Goal: Task Accomplishment & Management: Use online tool/utility

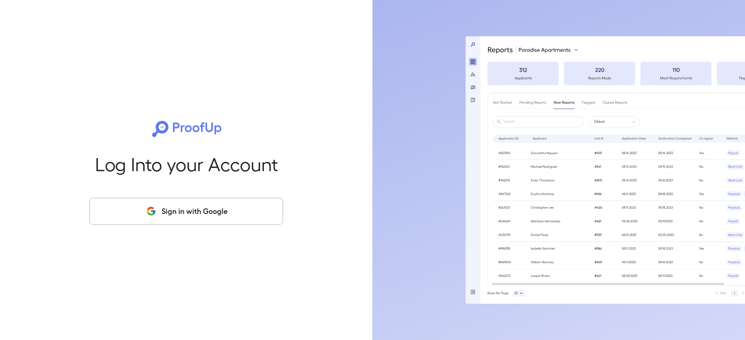
click at [171, 202] on button "Sign in with Google" at bounding box center [186, 211] width 194 height 27
click at [478, 12] on div at bounding box center [570, 170] width 350 height 340
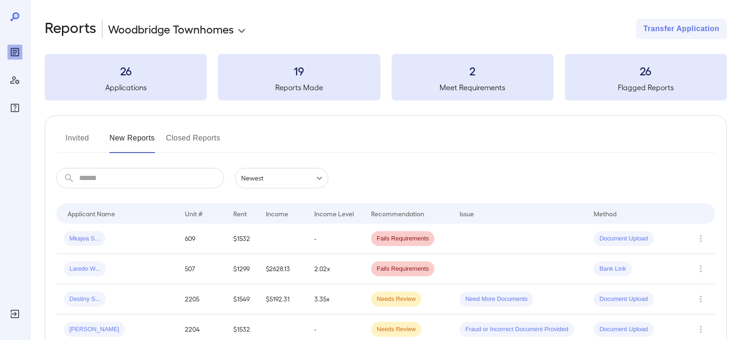
click at [73, 143] on button "Invited" at bounding box center [77, 142] width 42 height 22
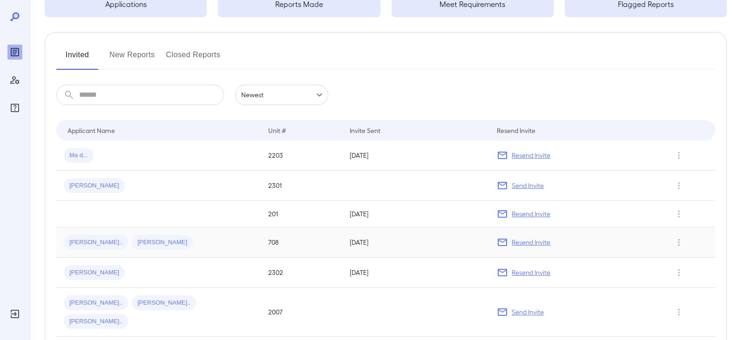
scroll to position [93, 0]
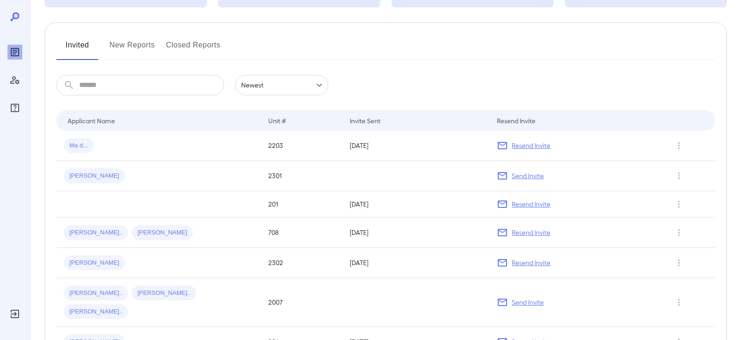
click at [141, 42] on button "New Reports" at bounding box center [132, 49] width 46 height 22
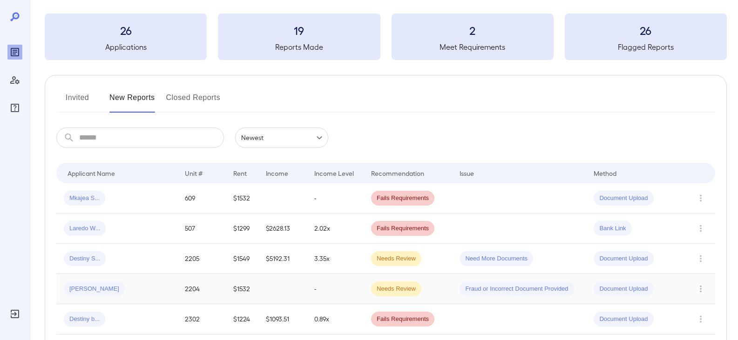
scroll to position [93, 0]
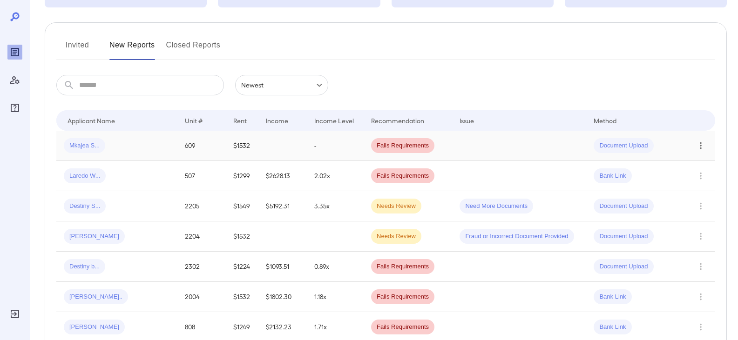
click at [700, 147] on icon "Row Actions" at bounding box center [700, 145] width 10 height 11
click at [454, 146] on div at bounding box center [369, 170] width 738 height 340
click at [626, 144] on span "Document Upload" at bounding box center [623, 145] width 60 height 9
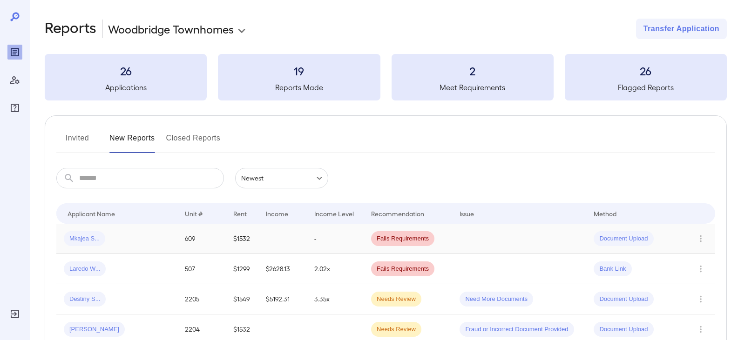
click at [629, 241] on span "Document Upload" at bounding box center [623, 239] width 60 height 9
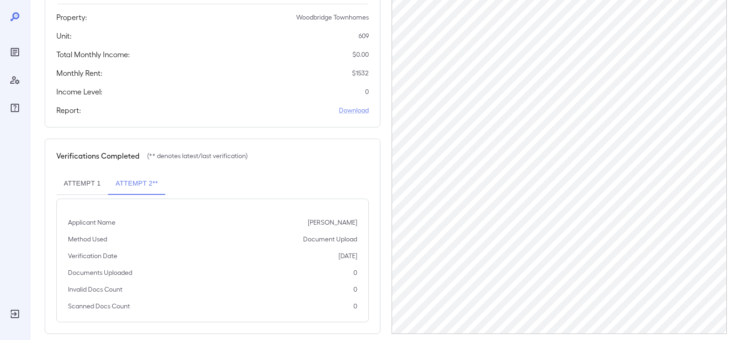
scroll to position [177, 0]
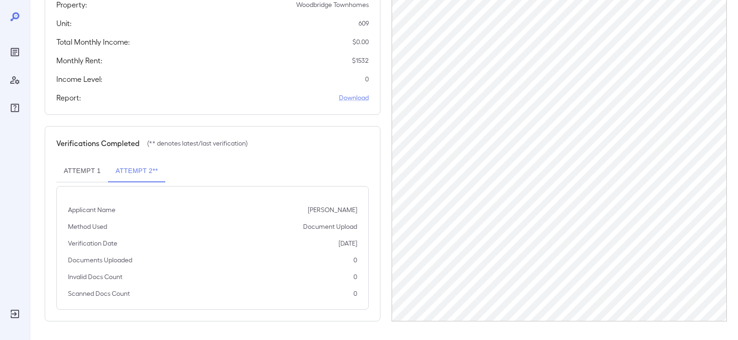
click at [128, 173] on button "Attempt 2**" at bounding box center [136, 171] width 57 height 22
click at [348, 98] on link "Download" at bounding box center [354, 97] width 30 height 9
click at [87, 173] on button "Attempt 1" at bounding box center [82, 171] width 52 height 22
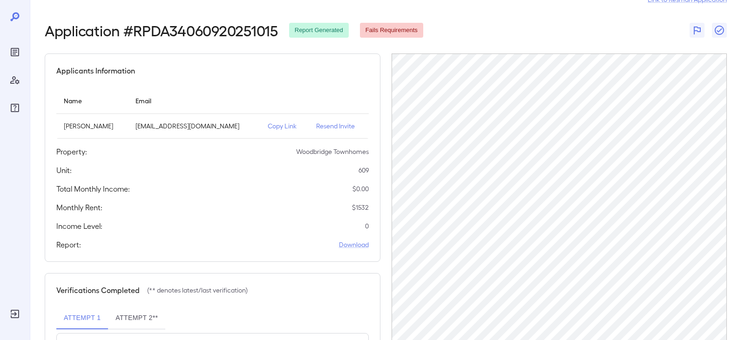
scroll to position [0, 0]
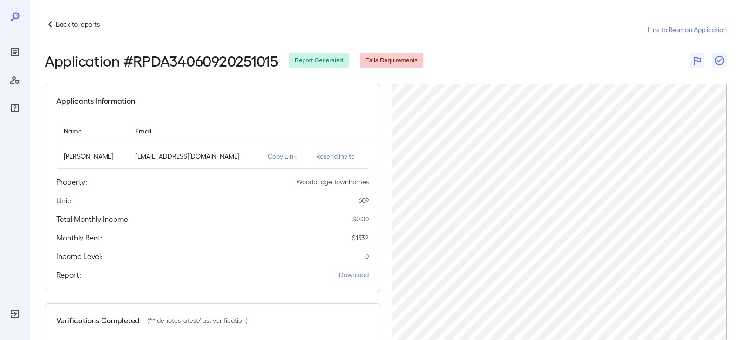
click at [268, 157] on p "Copy Link" at bounding box center [285, 156] width 34 height 9
